Goal: Task Accomplishment & Management: Manage account settings

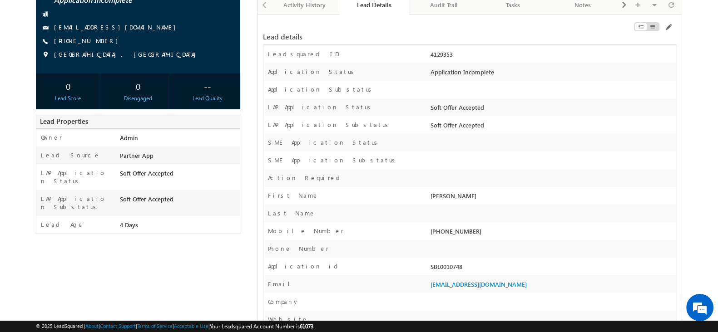
scroll to position [88, 0]
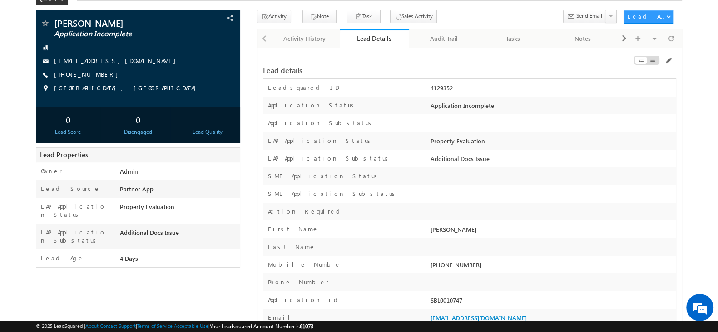
scroll to position [53, 0]
click at [588, 70] on div "Lead details" at bounding box center [470, 65] width 414 height 17
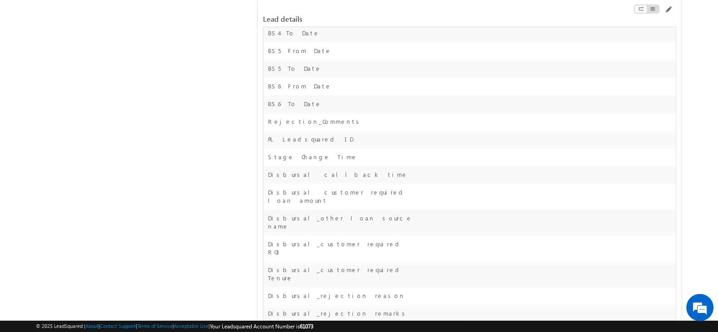
scroll to position [3942, 0]
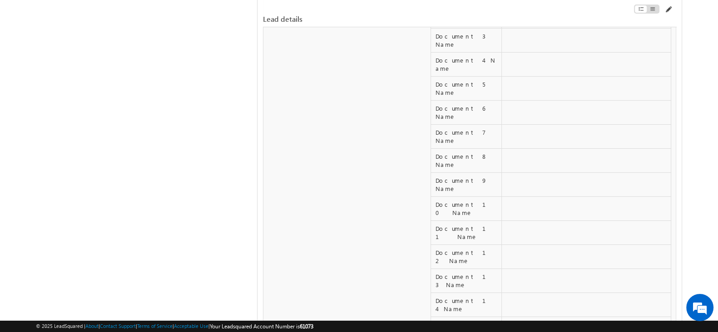
click at [667, 12] on span at bounding box center [667, 9] width 7 height 7
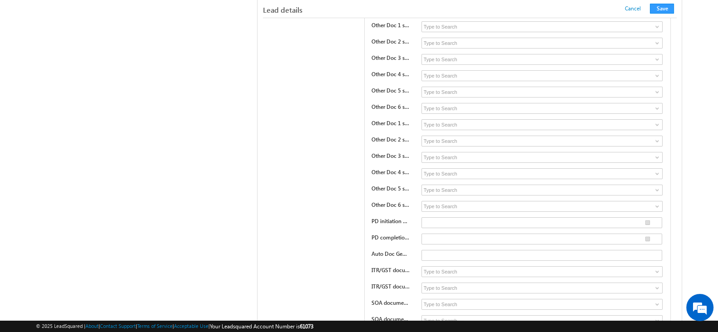
scroll to position [3767, 0]
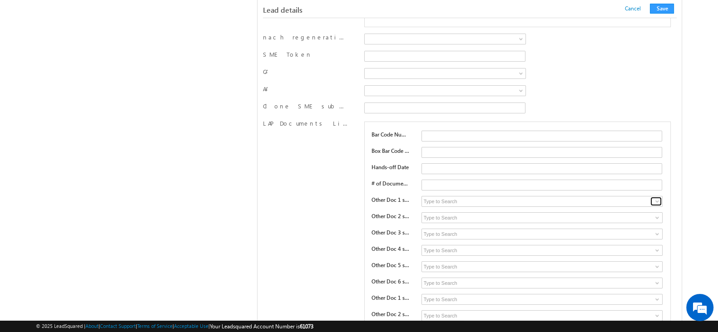
click at [657, 198] on span at bounding box center [657, 201] width 7 height 7
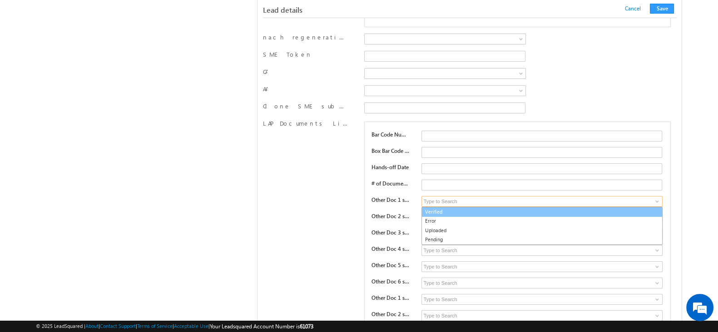
click at [566, 207] on link "Verified" at bounding box center [542, 212] width 242 height 10
type input "Verified"
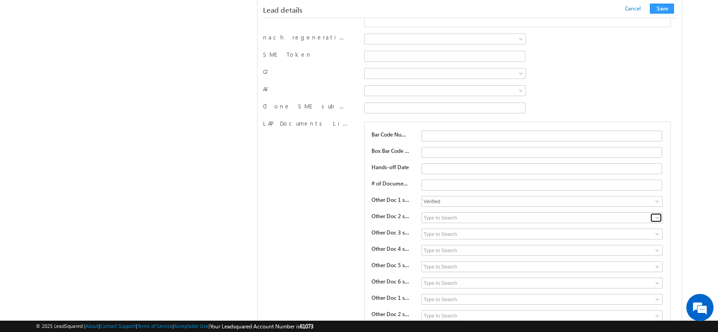
click at [656, 214] on span at bounding box center [657, 217] width 7 height 7
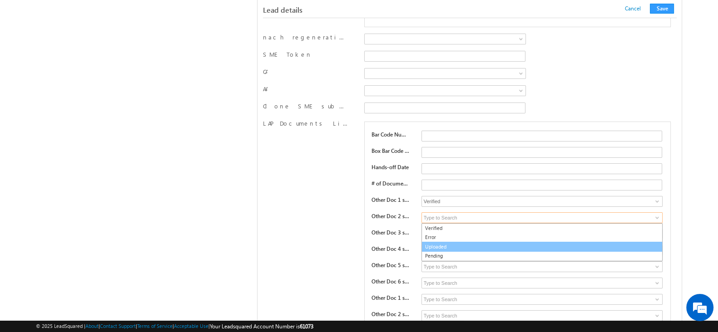
click at [545, 242] on link "Uploaded" at bounding box center [542, 247] width 242 height 10
type input "Uploaded"
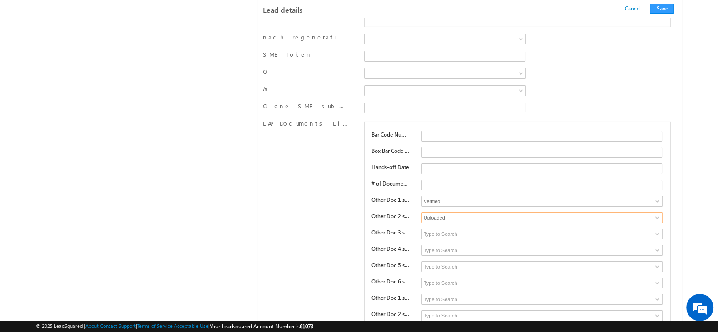
scroll to position [3792, 0]
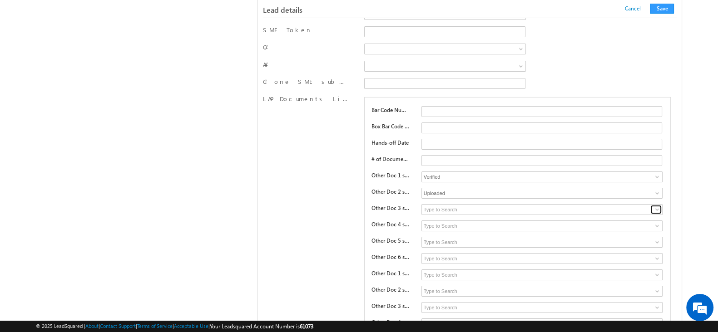
click at [658, 206] on span at bounding box center [657, 209] width 7 height 7
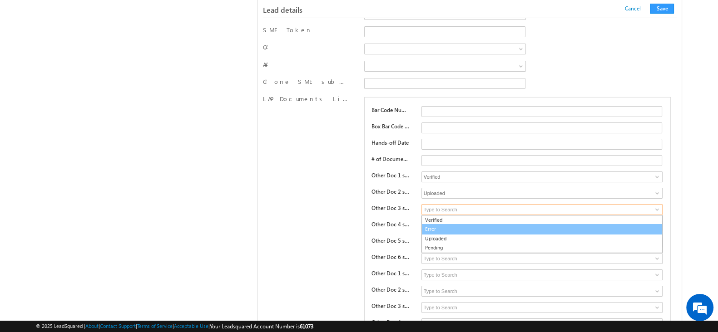
click at [527, 224] on link "Error" at bounding box center [542, 229] width 242 height 10
type input "Error"
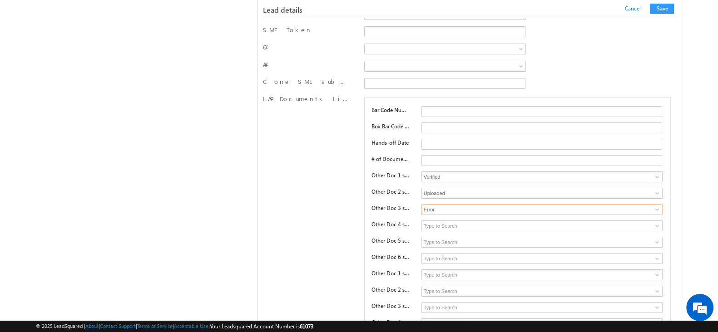
scroll to position [3813, 0]
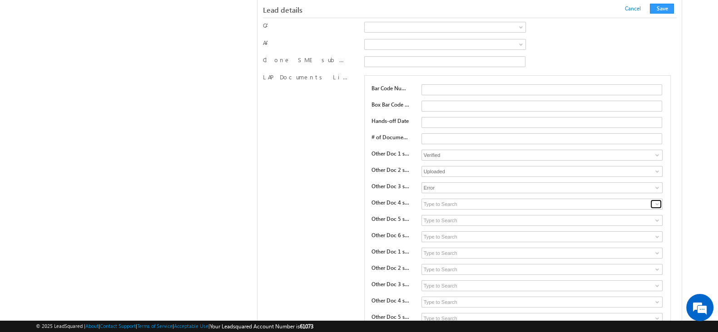
click at [652, 200] on link at bounding box center [655, 204] width 11 height 9
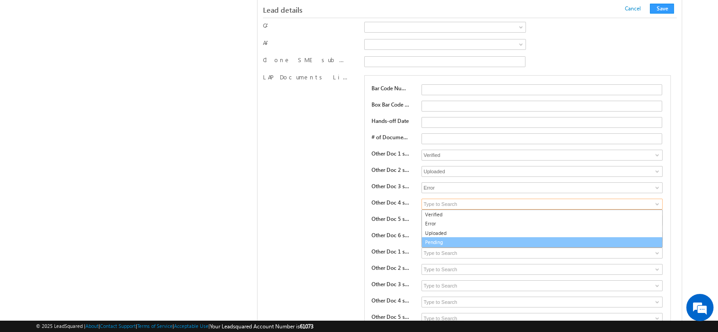
click at [506, 238] on link "Pending" at bounding box center [542, 243] width 242 height 10
type input "Pending"
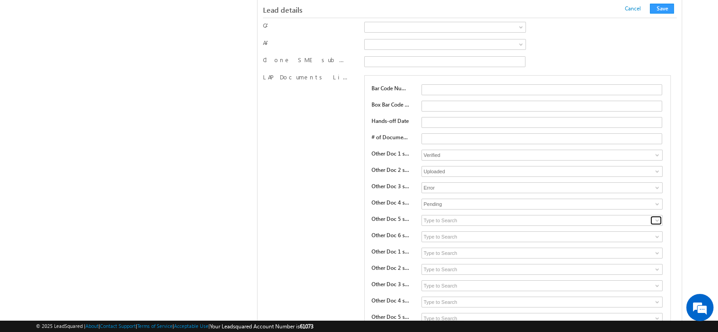
click at [658, 217] on span at bounding box center [657, 220] width 7 height 7
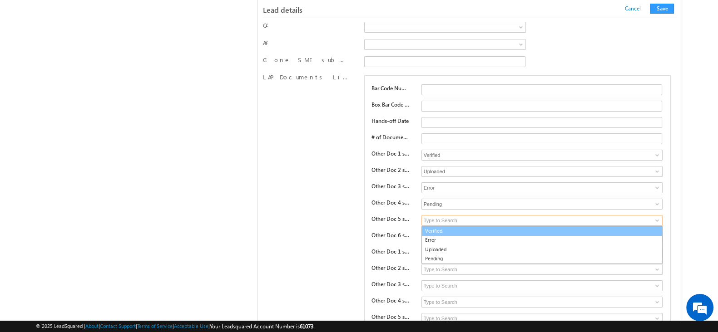
click at [527, 226] on link "Verified" at bounding box center [542, 231] width 242 height 10
type input "Verified"
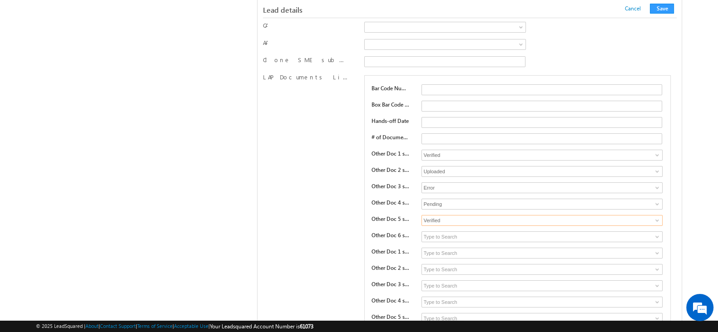
scroll to position [3834, 0]
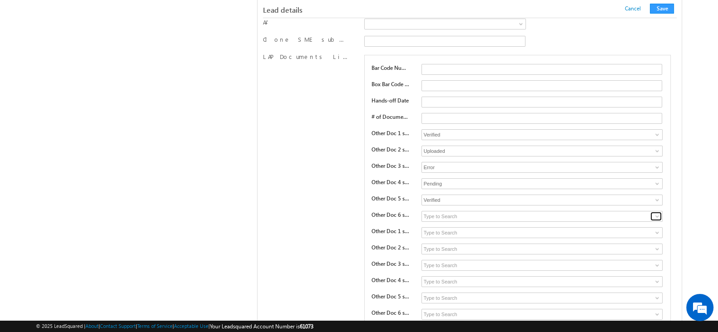
click at [659, 213] on span at bounding box center [657, 216] width 7 height 7
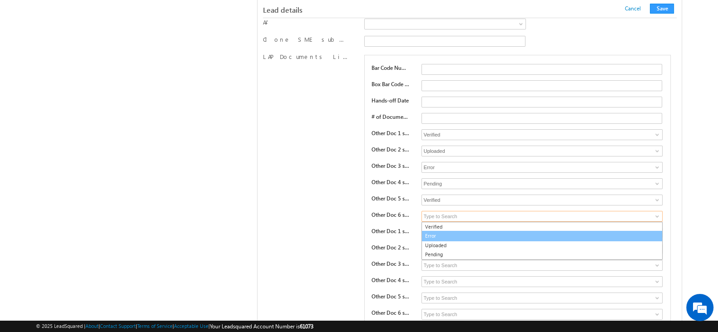
click at [529, 231] on link "Error" at bounding box center [542, 236] width 242 height 10
type input "Error"
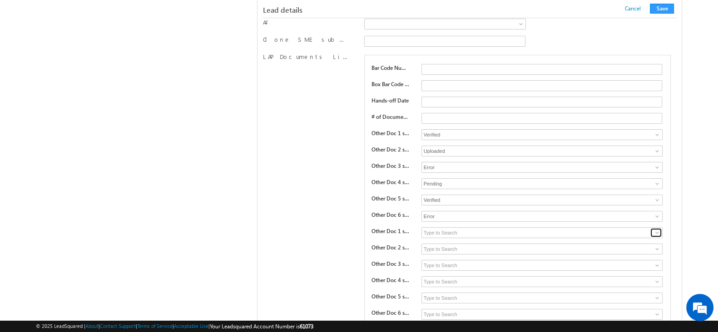
click at [659, 229] on span at bounding box center [657, 232] width 7 height 7
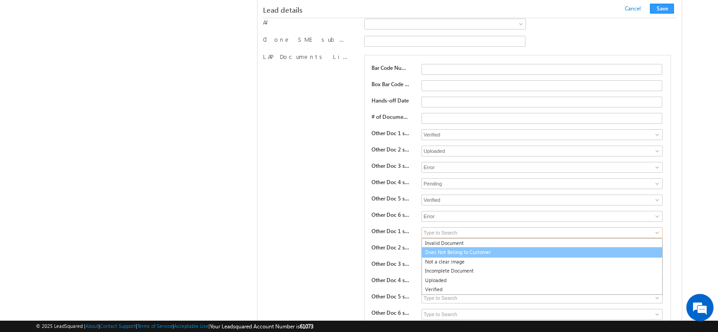
click at [552, 248] on link "Does Not Belong to Customer" at bounding box center [542, 253] width 242 height 10
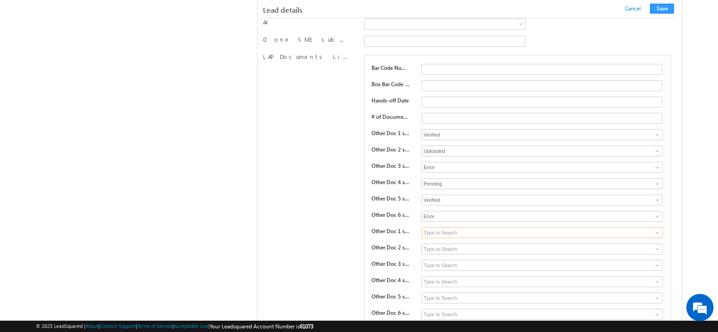
type input "Does Not Belong to Customer"
click at [658, 246] on span at bounding box center [657, 249] width 7 height 7
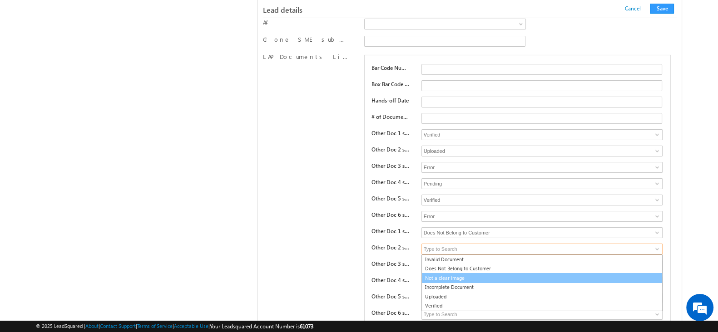
click at [524, 273] on link "Not a clear image" at bounding box center [542, 278] width 242 height 10
type input "Not a clear image"
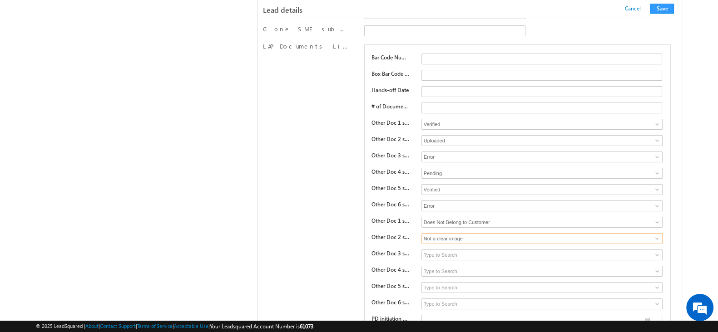
scroll to position [3847, 0]
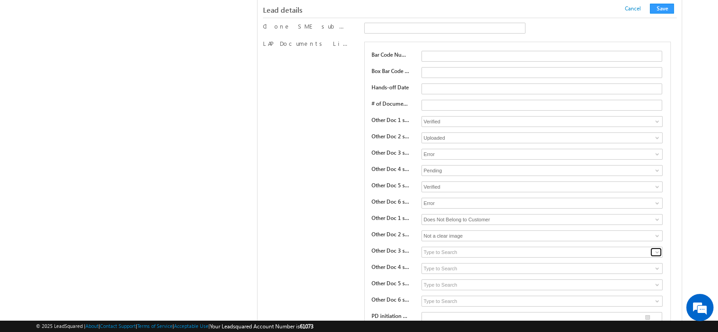
click at [657, 249] on span at bounding box center [657, 252] width 7 height 7
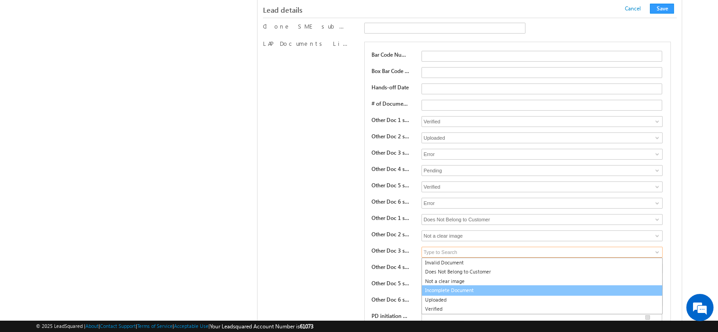
click at [545, 286] on link "Incomplete Document" at bounding box center [542, 291] width 242 height 10
type input "Incomplete Document"
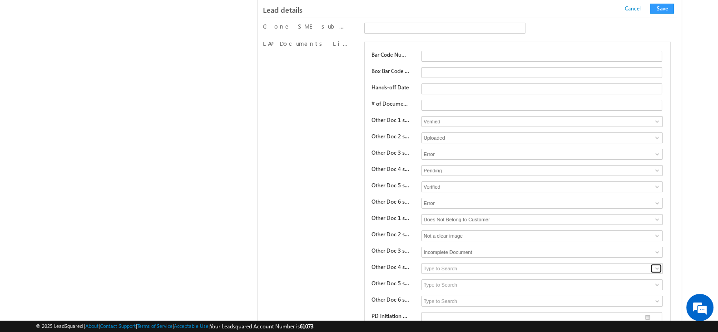
click at [654, 265] on span at bounding box center [657, 268] width 7 height 7
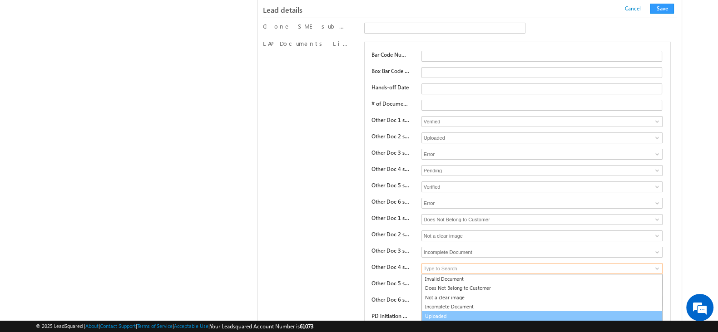
click at [475, 312] on link "Uploaded" at bounding box center [542, 317] width 242 height 10
type input "Uploaded"
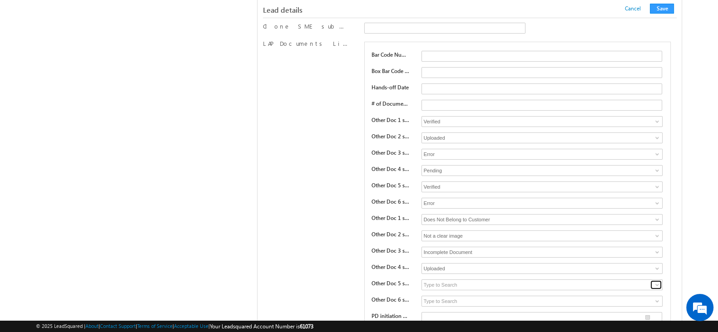
click at [656, 282] on span at bounding box center [657, 285] width 7 height 7
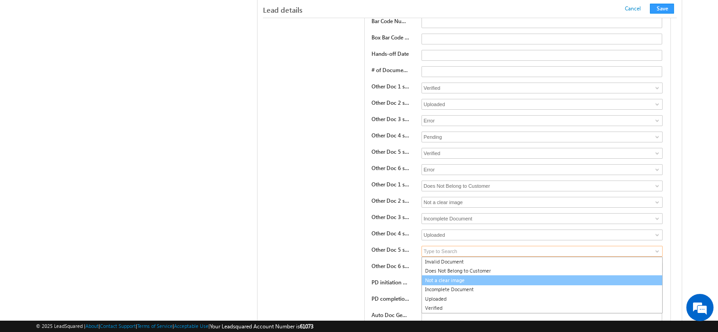
scroll to position [3884, 0]
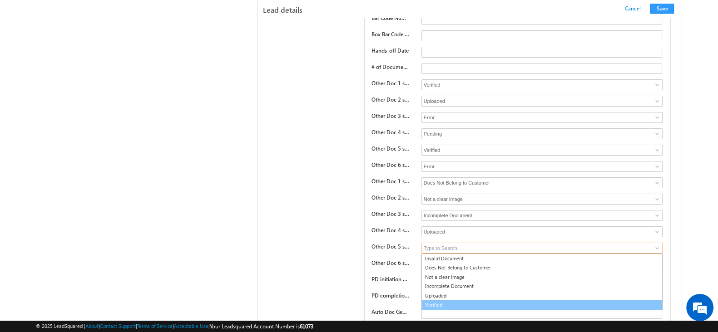
click at [496, 300] on link "Verified" at bounding box center [542, 305] width 242 height 10
type input "Verified"
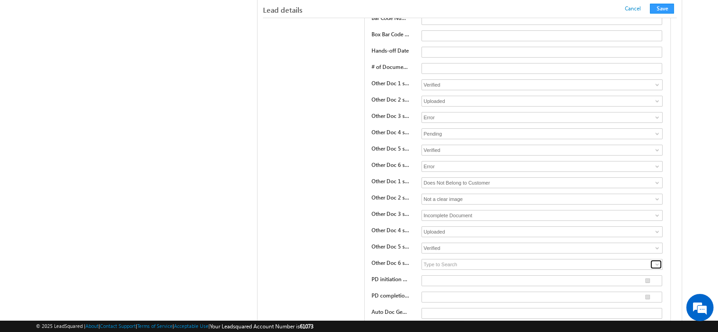
click at [656, 261] on span at bounding box center [657, 264] width 7 height 7
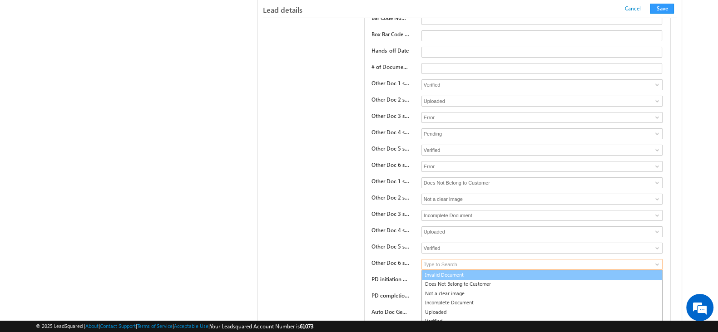
click at [509, 270] on link "Invalid Document" at bounding box center [542, 275] width 242 height 10
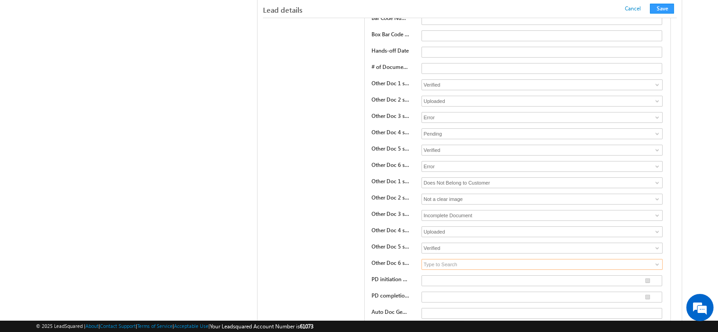
type input "Invalid Document"
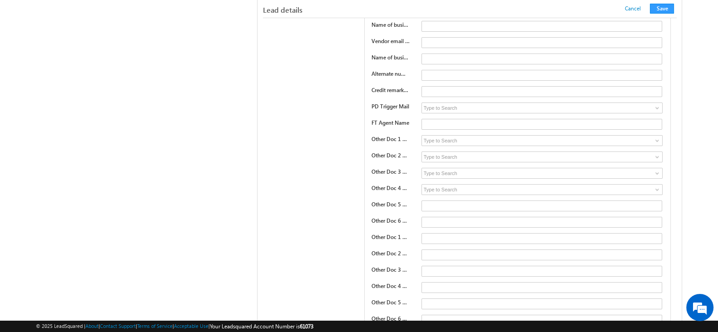
scroll to position [4485, 0]
click at [659, 139] on span at bounding box center [657, 142] width 7 height 7
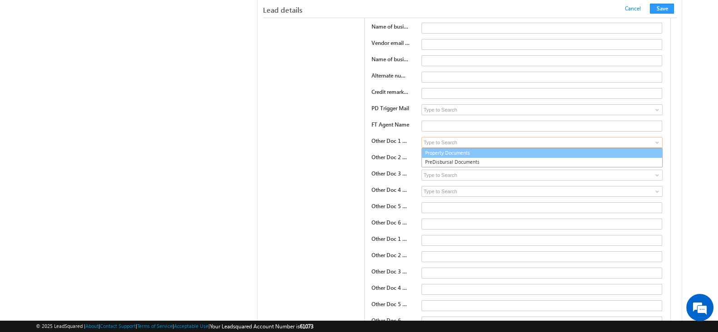
click at [556, 148] on link "Property Documents" at bounding box center [542, 153] width 242 height 10
type input "Property Documents"
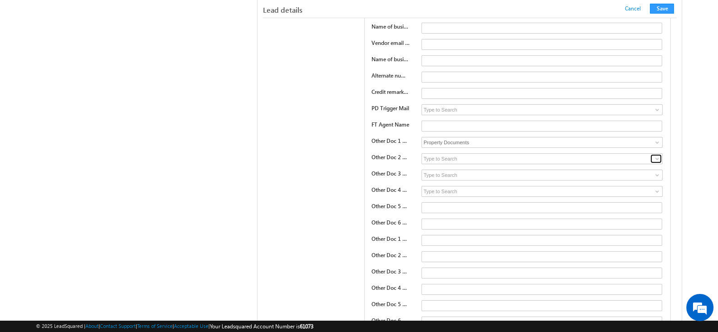
click at [659, 155] on span at bounding box center [657, 158] width 7 height 7
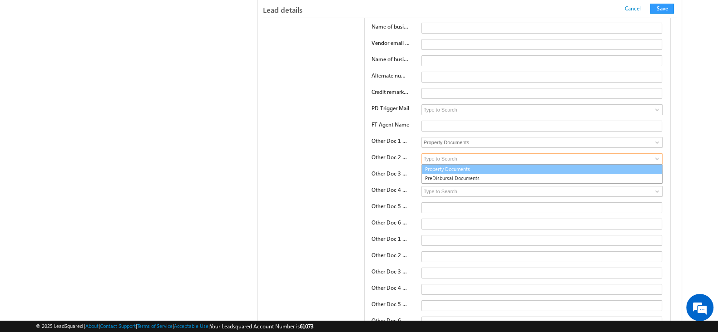
click at [529, 164] on link "Property Documents" at bounding box center [542, 169] width 242 height 10
type input "Property Documents"
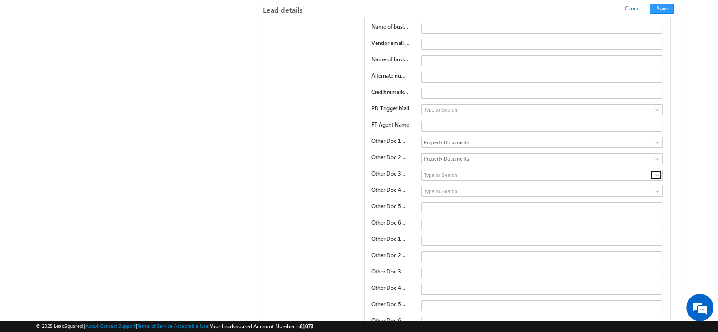
click at [655, 172] on span at bounding box center [657, 175] width 7 height 7
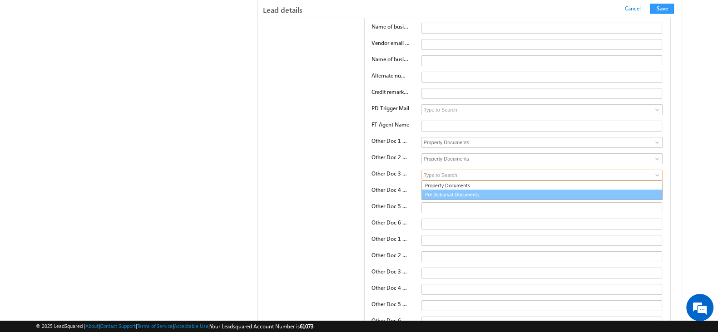
click at [561, 190] on link "PreDisbursal Documents" at bounding box center [542, 195] width 242 height 10
type input "PreDisbursal Documents"
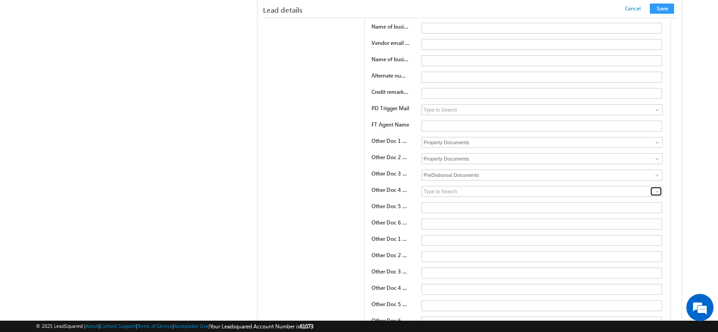
click at [659, 188] on span at bounding box center [657, 191] width 7 height 7
click at [569, 219] on input "text" at bounding box center [541, 224] width 241 height 11
click at [426, 203] on input "text" at bounding box center [541, 208] width 241 height 11
click at [436, 203] on input "text" at bounding box center [541, 208] width 241 height 11
click at [442, 186] on input at bounding box center [542, 191] width 242 height 11
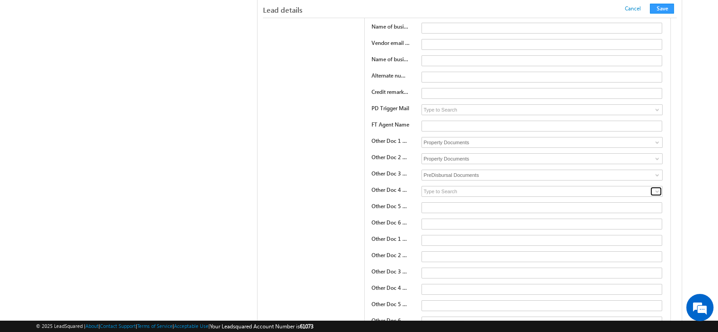
click at [655, 188] on span at bounding box center [657, 191] width 7 height 7
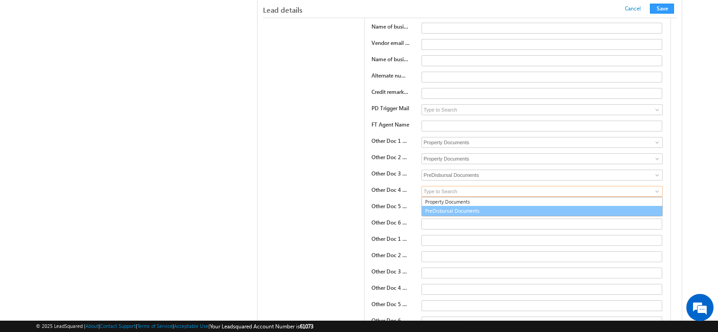
click at [597, 206] on link "PreDisbursal Documents" at bounding box center [542, 211] width 242 height 10
type input "PreDisbursal Documents"
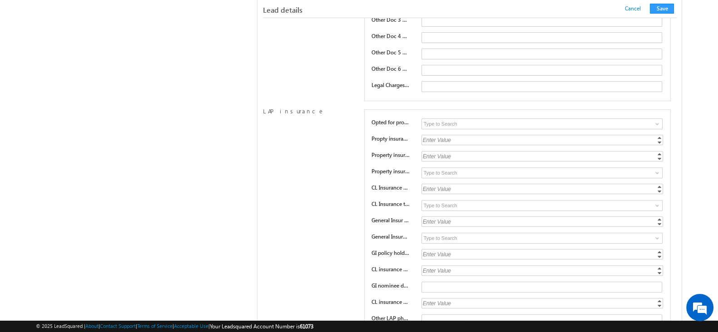
scroll to position [4737, 0]
click at [664, 8] on button "Save" at bounding box center [662, 9] width 24 height 10
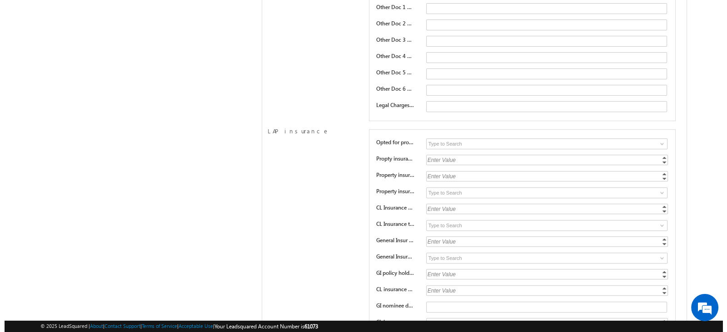
scroll to position [0, 0]
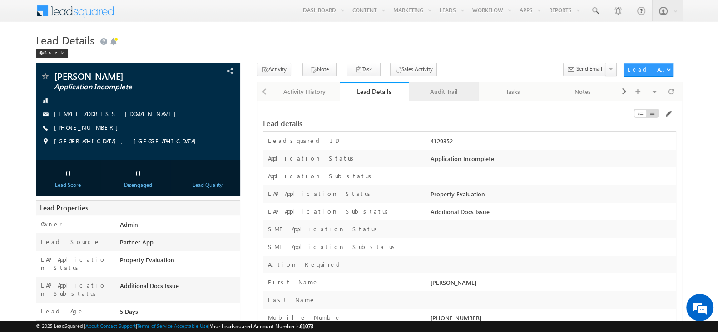
click at [448, 89] on div "Audit Trail" at bounding box center [443, 91] width 54 height 11
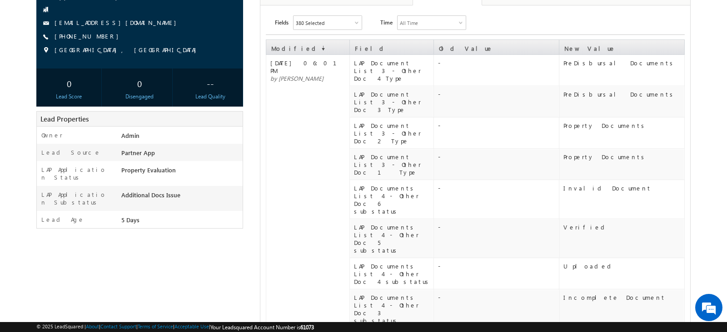
scroll to position [96, 0]
click at [298, 203] on td "18 Aug 2025 06:01 PM by Manisha panda" at bounding box center [308, 325] width 84 height 540
